Goal: Task Accomplishment & Management: Manage account settings

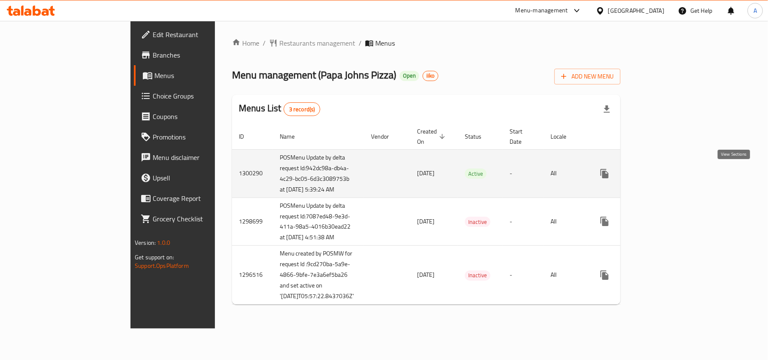
click at [671, 174] on icon "enhanced table" at bounding box center [666, 173] width 10 height 10
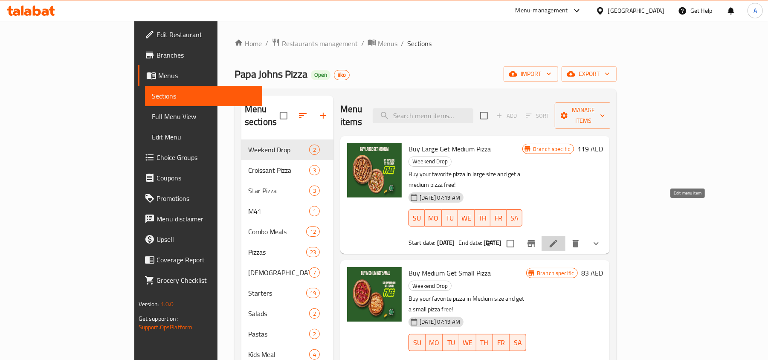
click at [558, 238] on icon at bounding box center [553, 243] width 10 height 10
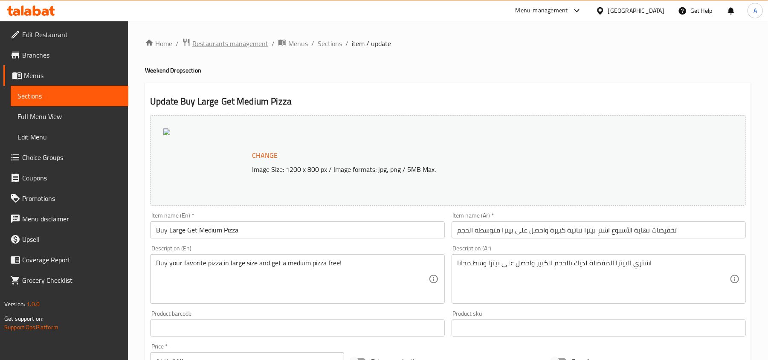
click at [234, 41] on span "Restaurants management" at bounding box center [230, 43] width 76 height 10
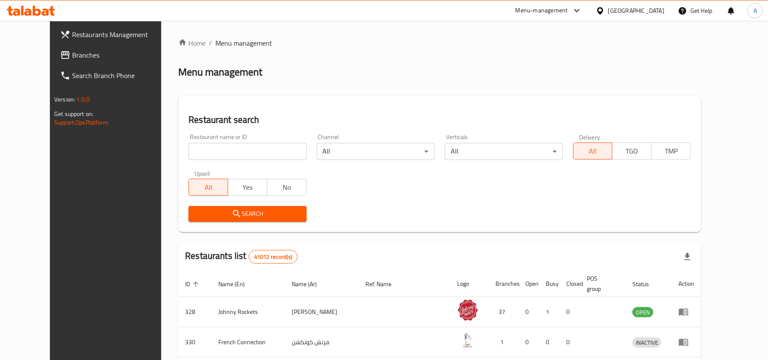
click at [72, 55] on span "Branches" at bounding box center [121, 55] width 99 height 10
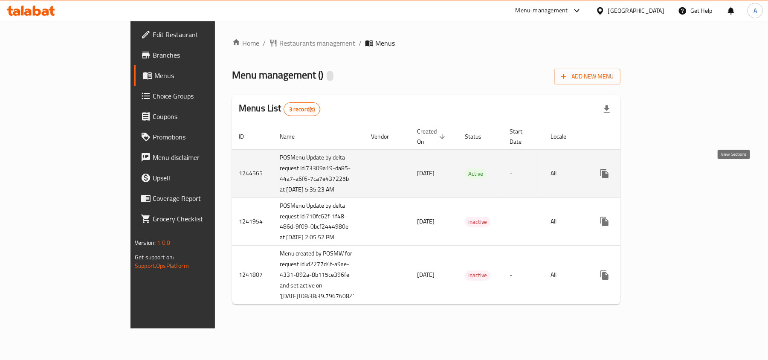
click at [671, 174] on icon "enhanced table" at bounding box center [666, 173] width 10 height 10
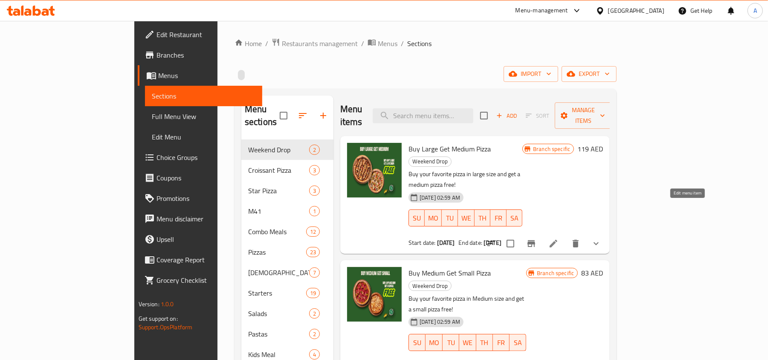
click at [558, 238] on icon at bounding box center [553, 243] width 10 height 10
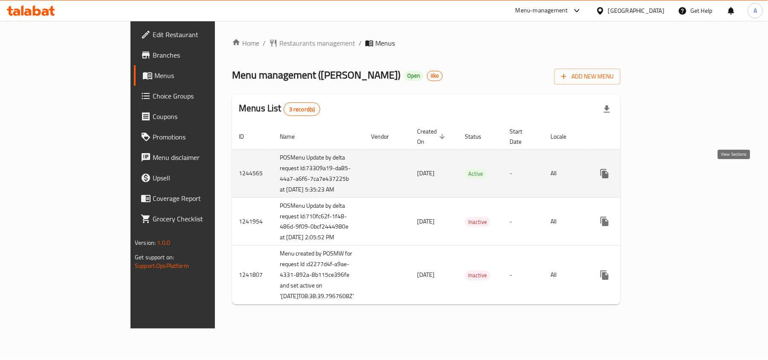
click at [676, 174] on link "enhanced table" at bounding box center [665, 173] width 20 height 20
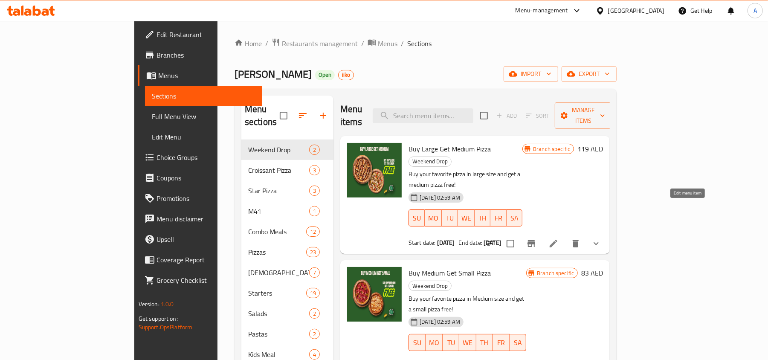
click at [558, 238] on icon at bounding box center [553, 243] width 10 height 10
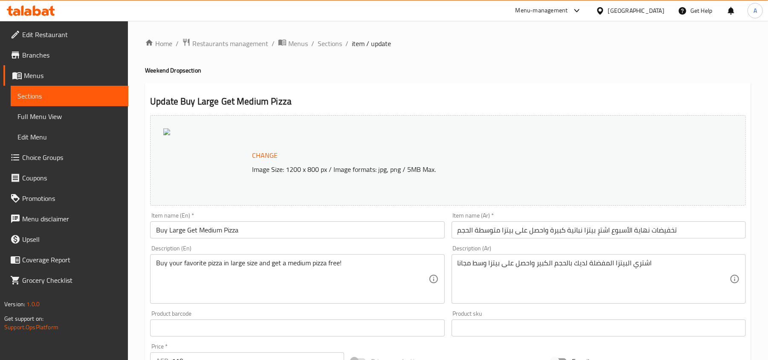
click at [35, 60] on span "Branches" at bounding box center [71, 55] width 99 height 10
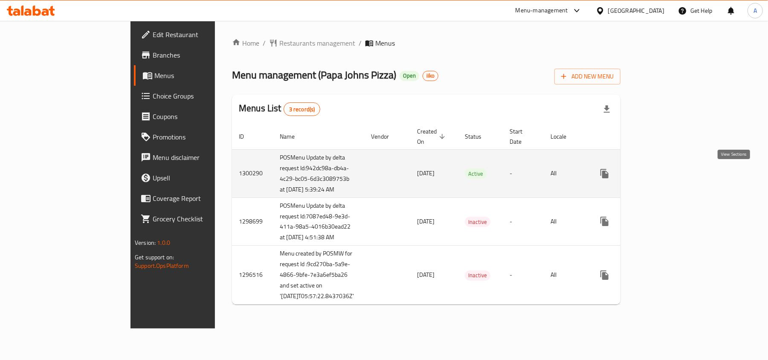
click at [671, 173] on icon "enhanced table" at bounding box center [666, 173] width 10 height 10
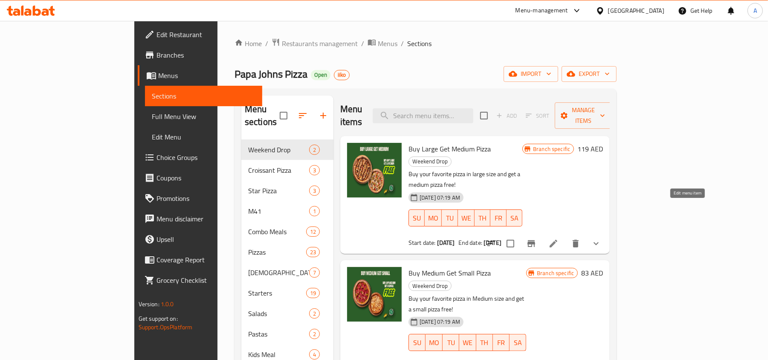
click at [558, 238] on icon at bounding box center [553, 243] width 10 height 10
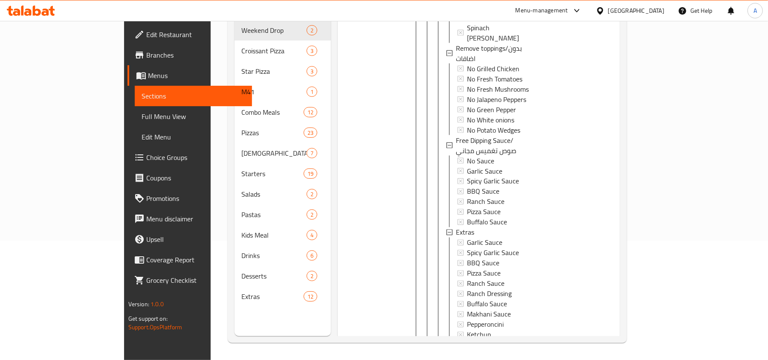
scroll to position [19636, 0]
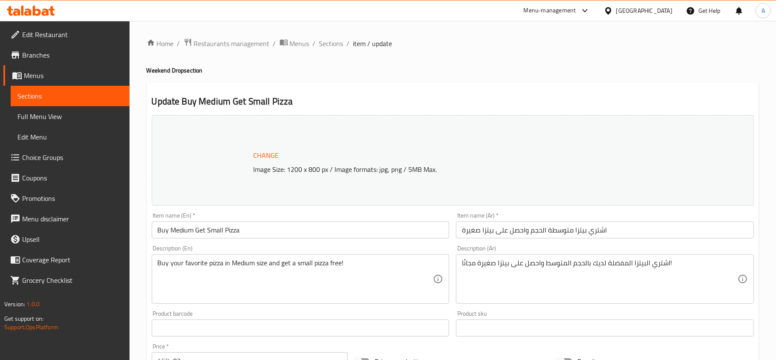
click at [465, 60] on div at bounding box center [388, 180] width 776 height 360
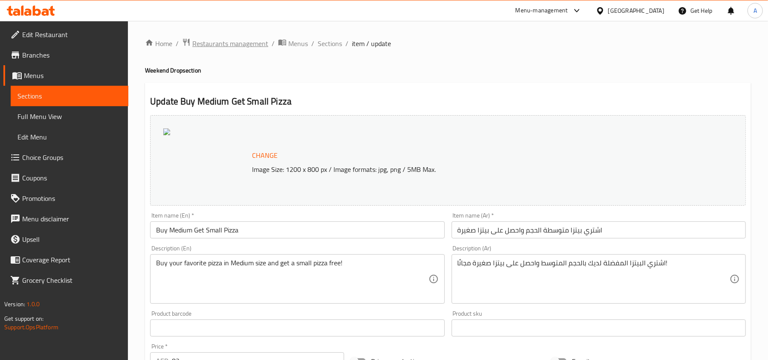
click at [231, 43] on span "Restaurants management" at bounding box center [230, 43] width 76 height 10
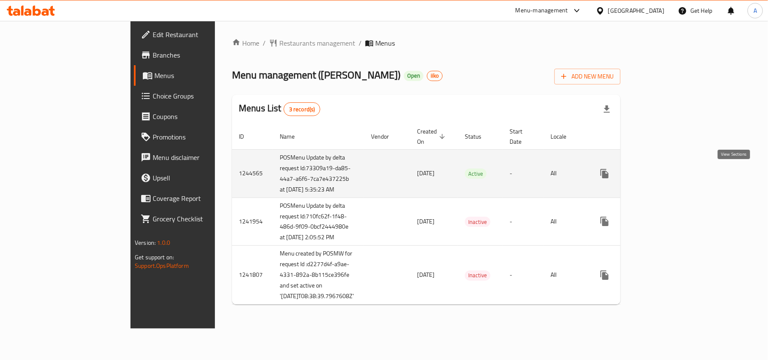
click at [671, 174] on icon "enhanced table" at bounding box center [666, 173] width 10 height 10
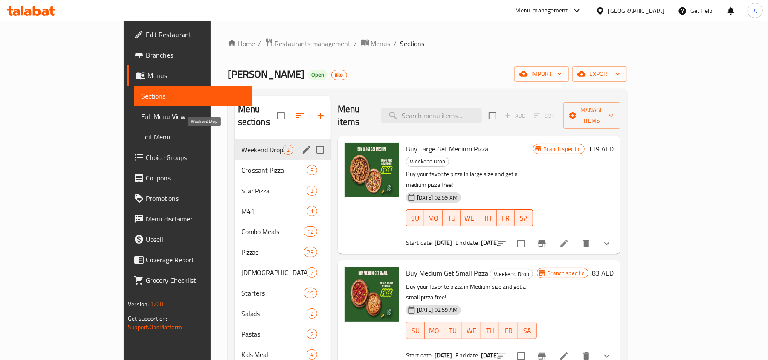
click at [241, 144] on span "Weekend Drop" at bounding box center [261, 149] width 41 height 10
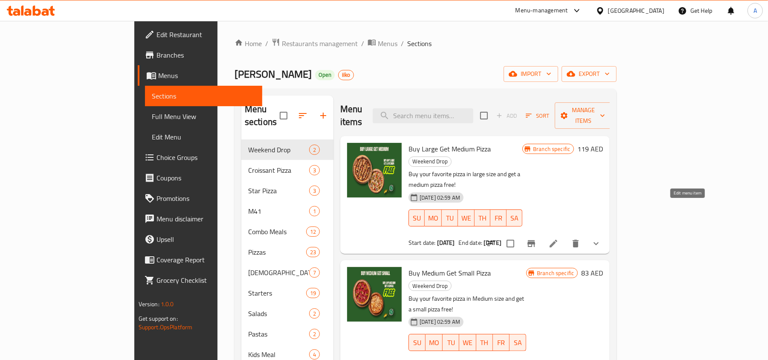
click at [557, 239] on icon at bounding box center [553, 243] width 8 height 8
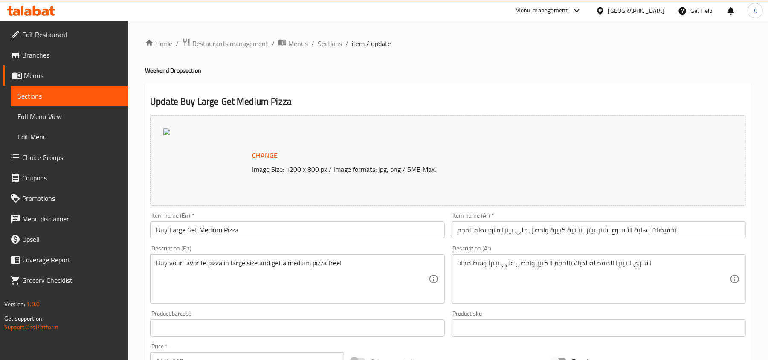
click at [55, 58] on span "Branches" at bounding box center [71, 55] width 99 height 10
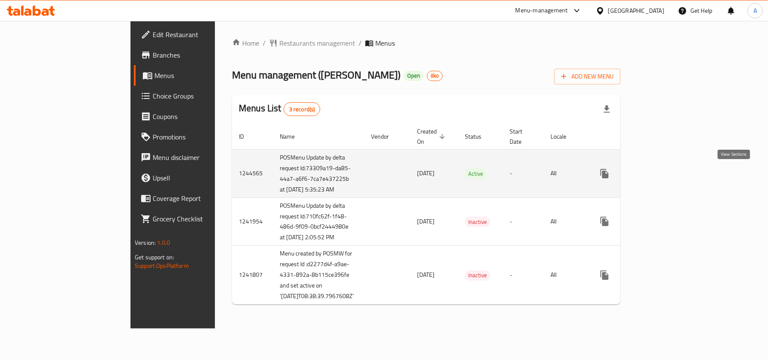
click at [669, 174] on icon "enhanced table" at bounding box center [666, 174] width 8 height 8
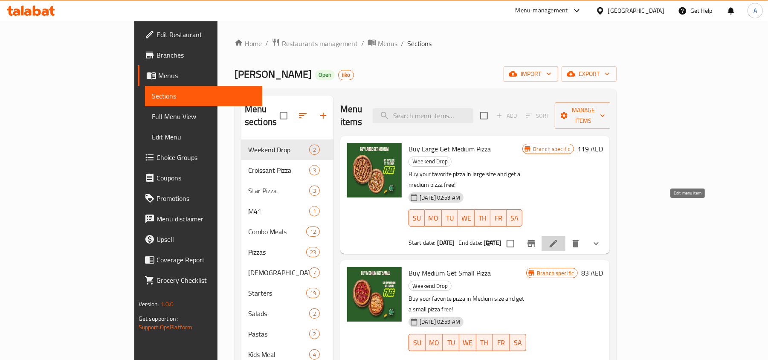
click at [558, 238] on icon at bounding box center [553, 243] width 10 height 10
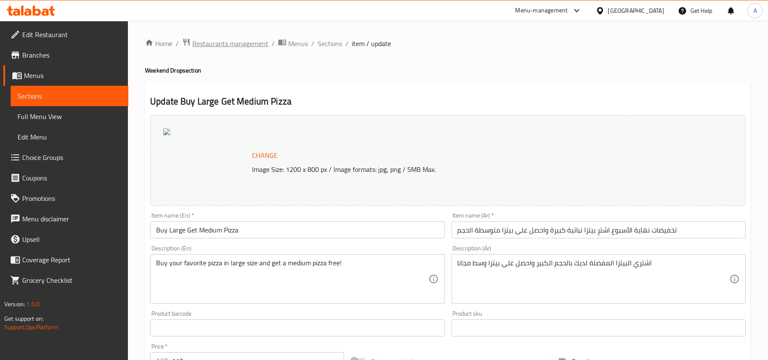
click at [222, 39] on span "Restaurants management" at bounding box center [230, 43] width 76 height 10
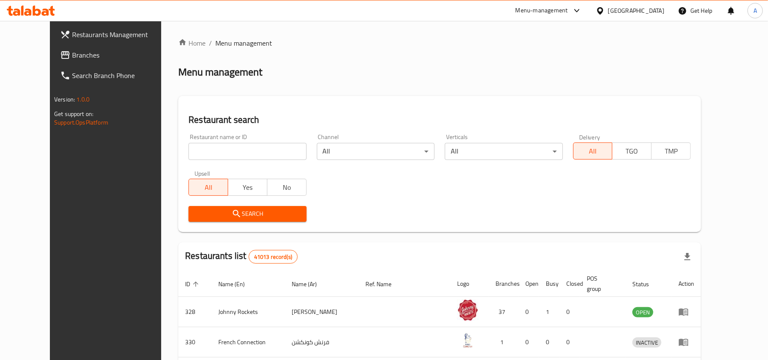
click at [53, 48] on link "Branches" at bounding box center [115, 55] width 125 height 20
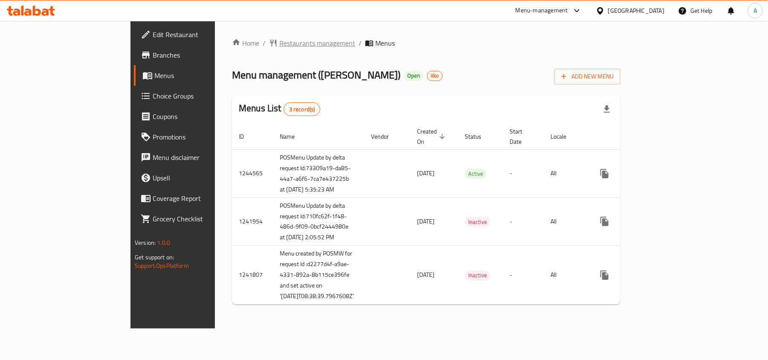
click at [279, 43] on span "Restaurants management" at bounding box center [317, 43] width 76 height 10
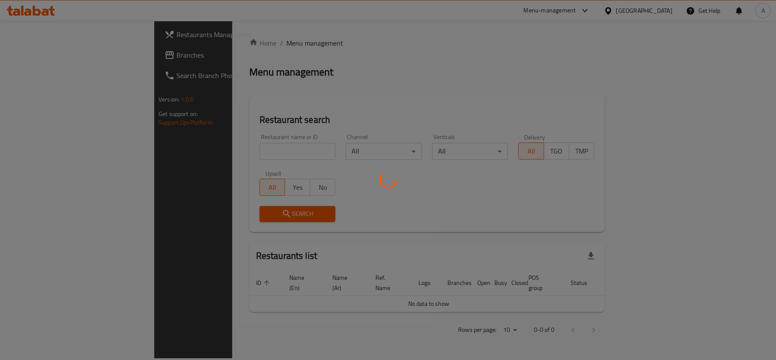
click at [199, 147] on div at bounding box center [388, 180] width 776 height 360
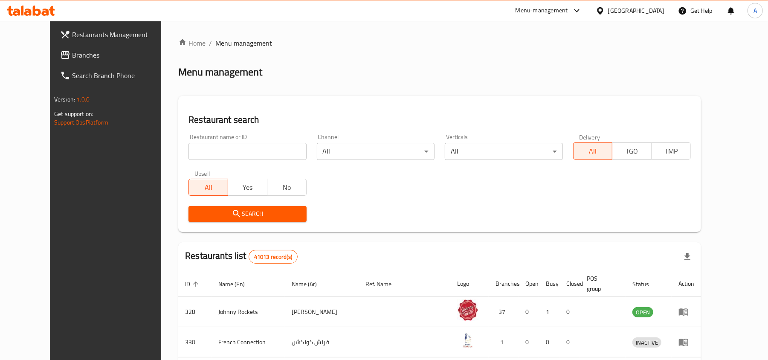
click at [224, 150] on input "search" at bounding box center [247, 151] width 118 height 17
paste input "12802"
type input "12802"
click at [195, 212] on span "Search" at bounding box center [247, 213] width 104 height 11
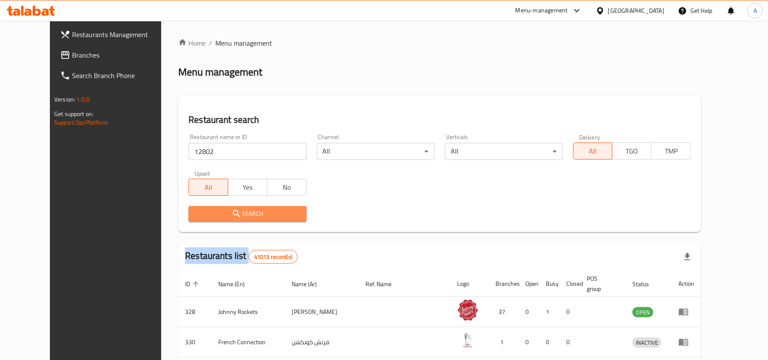
click at [185, 212] on div at bounding box center [384, 180] width 768 height 360
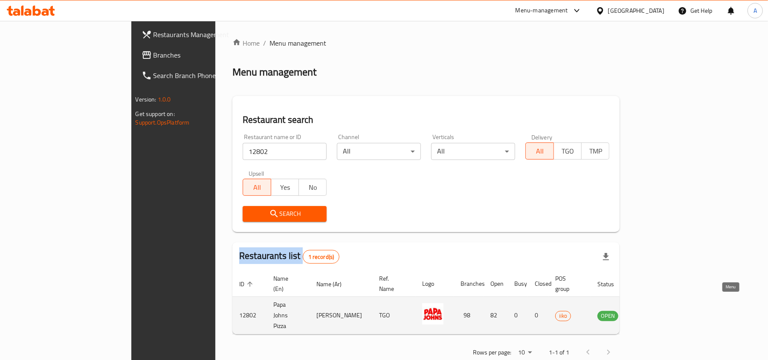
click at [652, 312] on icon "enhanced table" at bounding box center [646, 315] width 9 height 7
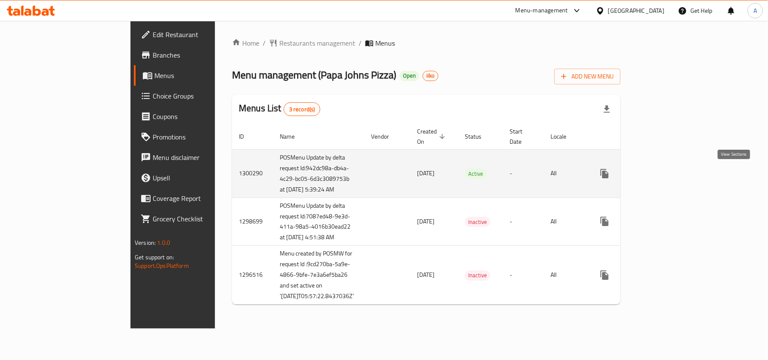
click at [671, 172] on icon "enhanced table" at bounding box center [666, 173] width 10 height 10
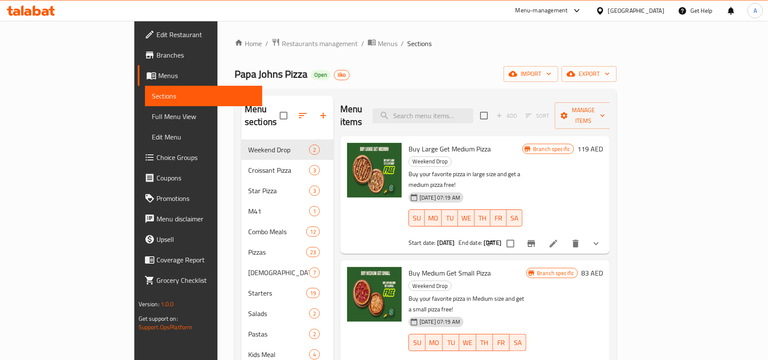
click at [558, 238] on icon at bounding box center [553, 243] width 10 height 10
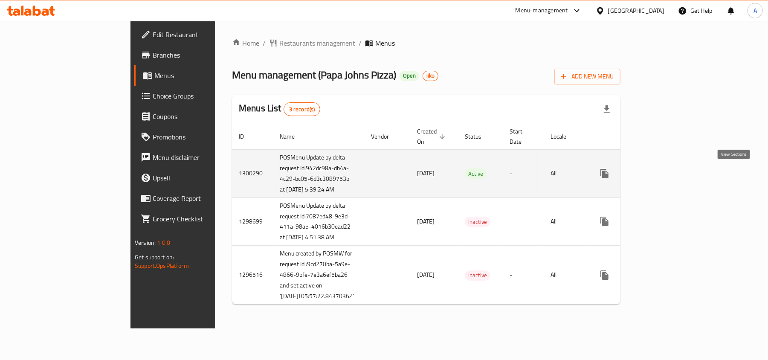
click at [676, 174] on link "enhanced table" at bounding box center [665, 173] width 20 height 20
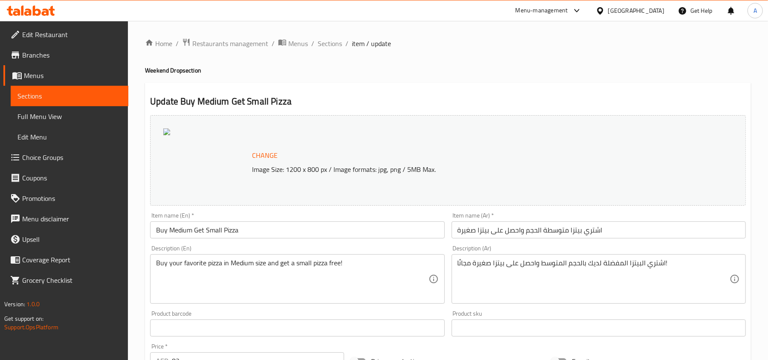
click at [69, 57] on span "Branches" at bounding box center [71, 55] width 99 height 10
